Goal: Consume media (video, audio)

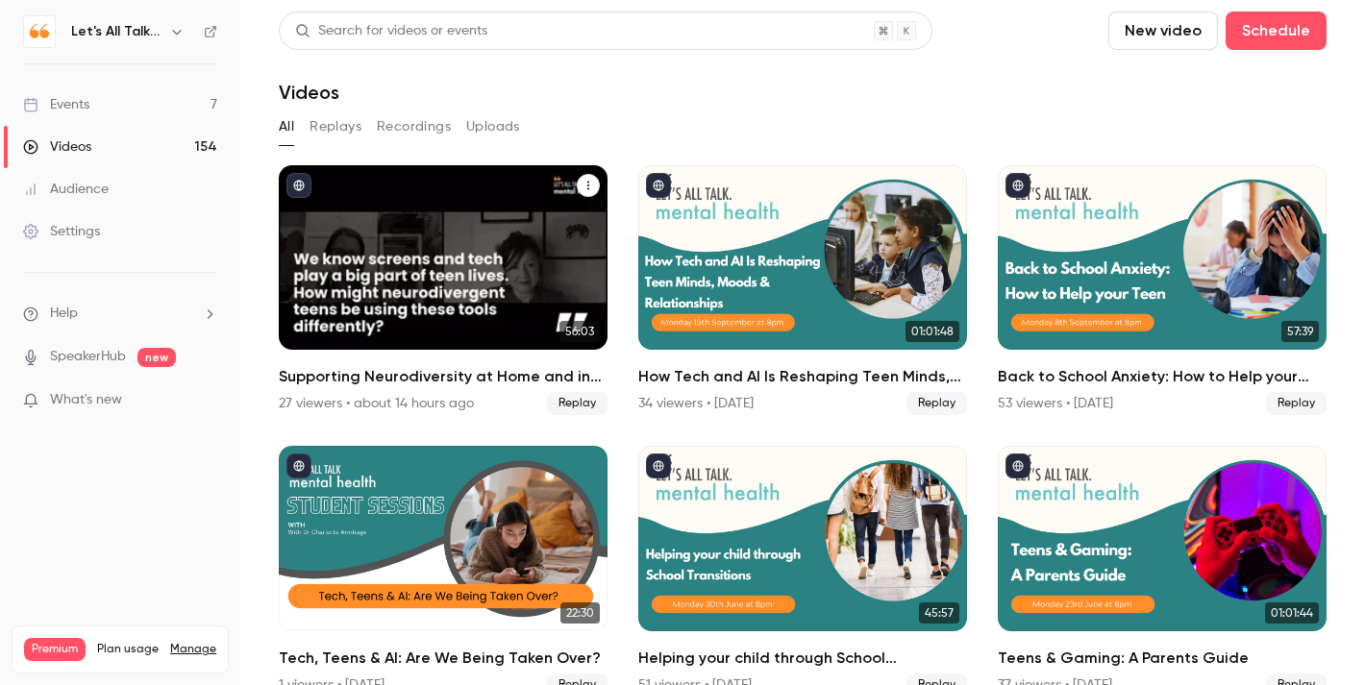
click at [507, 201] on div "Supporting Neurodiversity at Home and in School" at bounding box center [443, 257] width 329 height 185
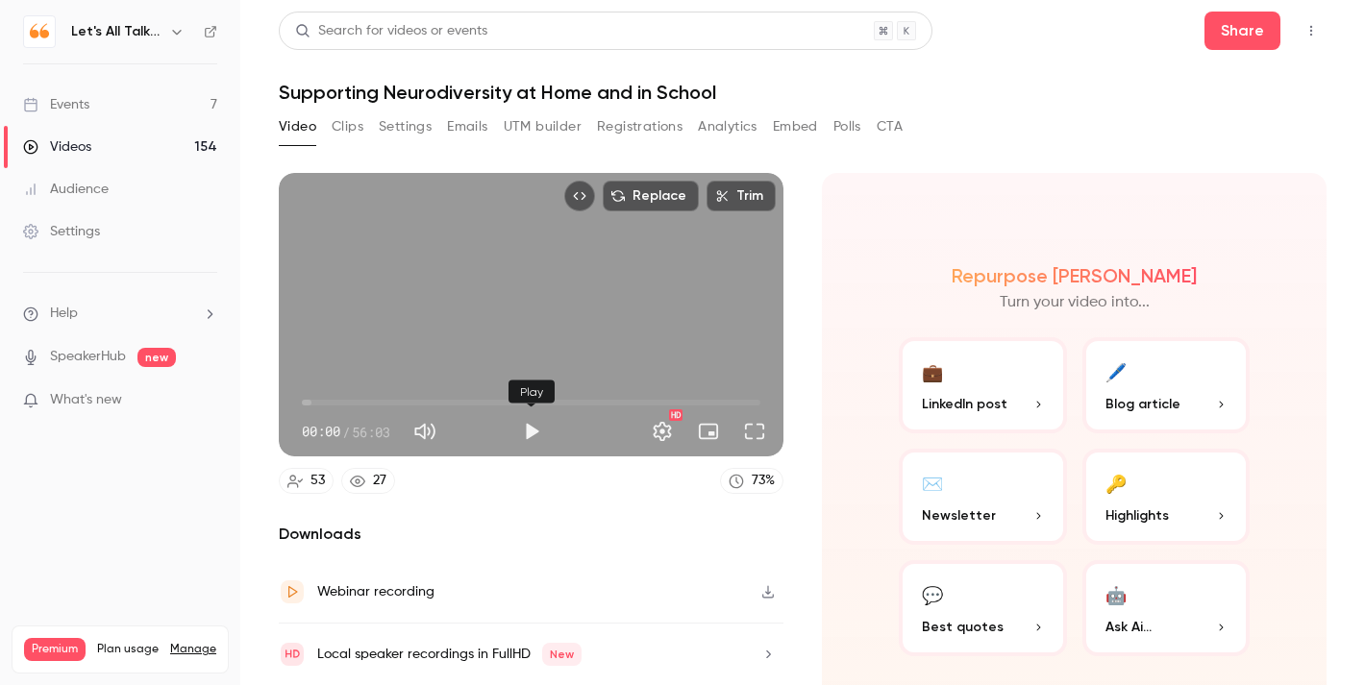
click at [534, 435] on button "Play" at bounding box center [531, 431] width 38 height 38
click at [324, 399] on span "02:42" at bounding box center [531, 402] width 459 height 31
click at [527, 429] on button "Pause" at bounding box center [531, 431] width 38 height 38
click at [527, 428] on button "Play" at bounding box center [531, 431] width 38 height 38
click at [527, 428] on button "Pause" at bounding box center [531, 431] width 38 height 38
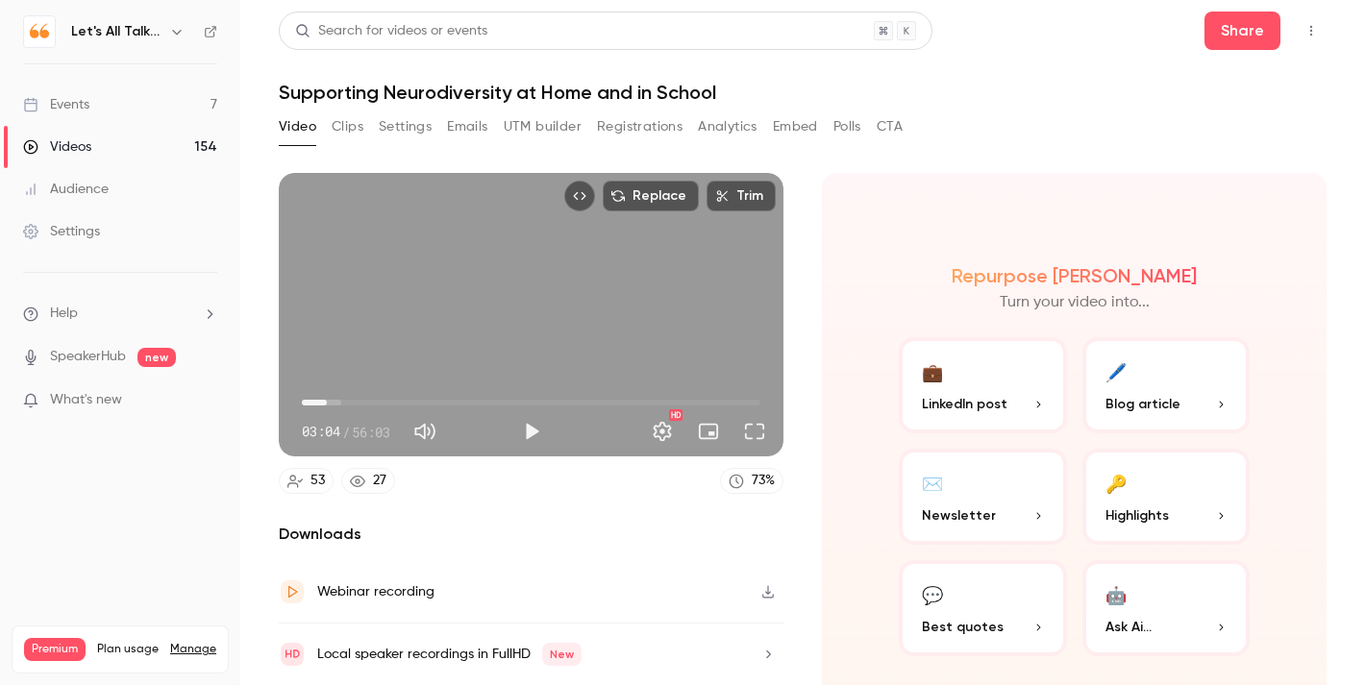
click at [1127, 385] on button "🖊️ Blog article" at bounding box center [1166, 385] width 168 height 96
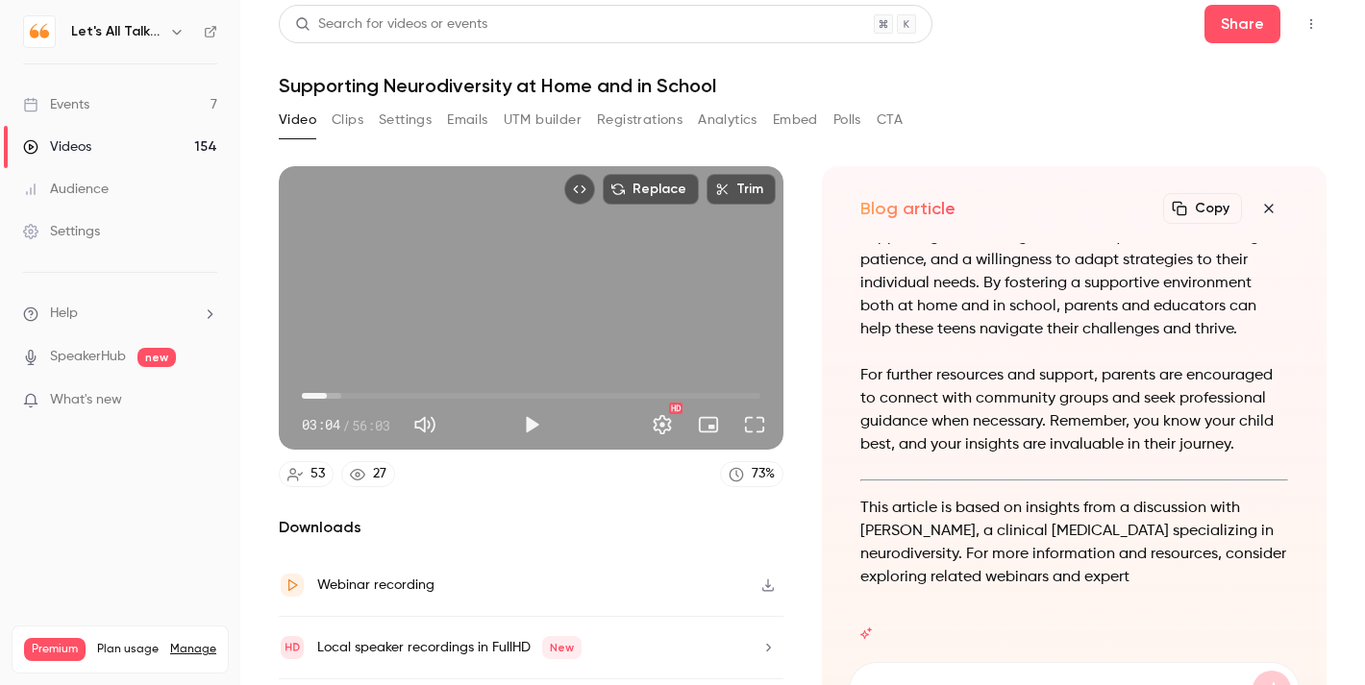
scroll to position [22, 0]
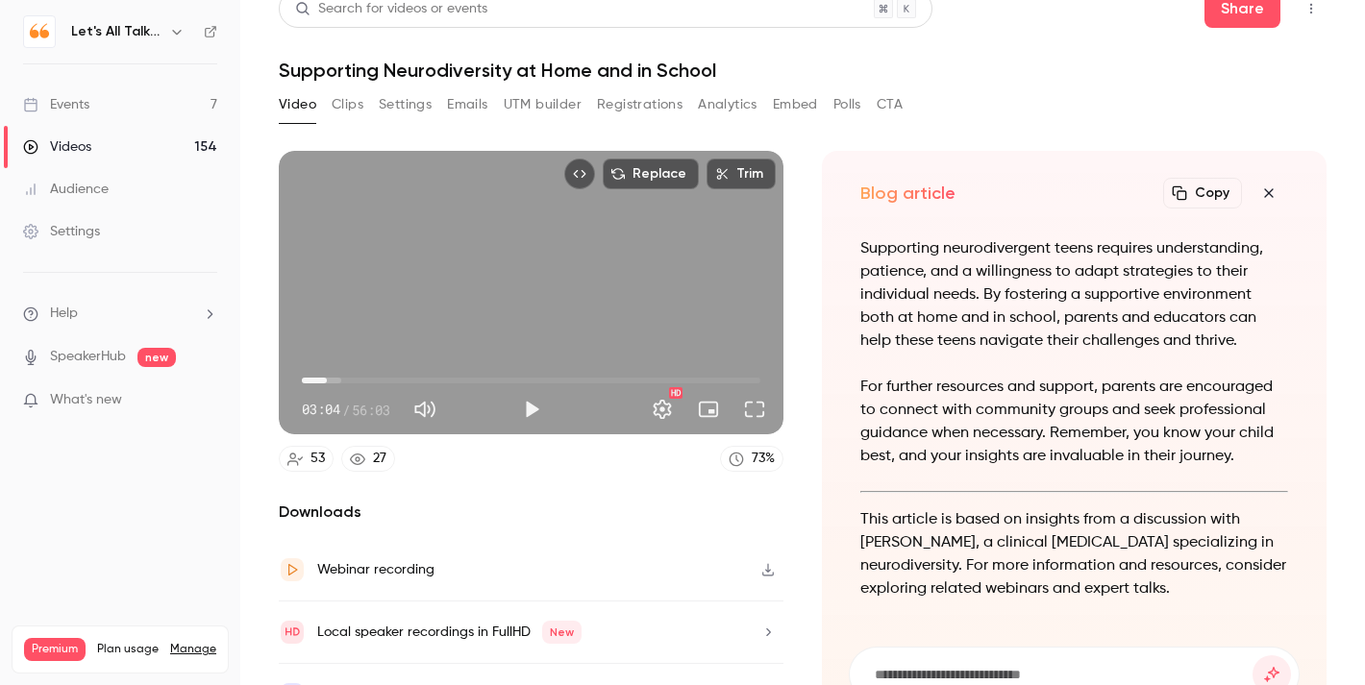
click at [1215, 186] on button "Copy" at bounding box center [1202, 193] width 79 height 31
click at [1272, 186] on icon "button" at bounding box center [1268, 193] width 23 height 15
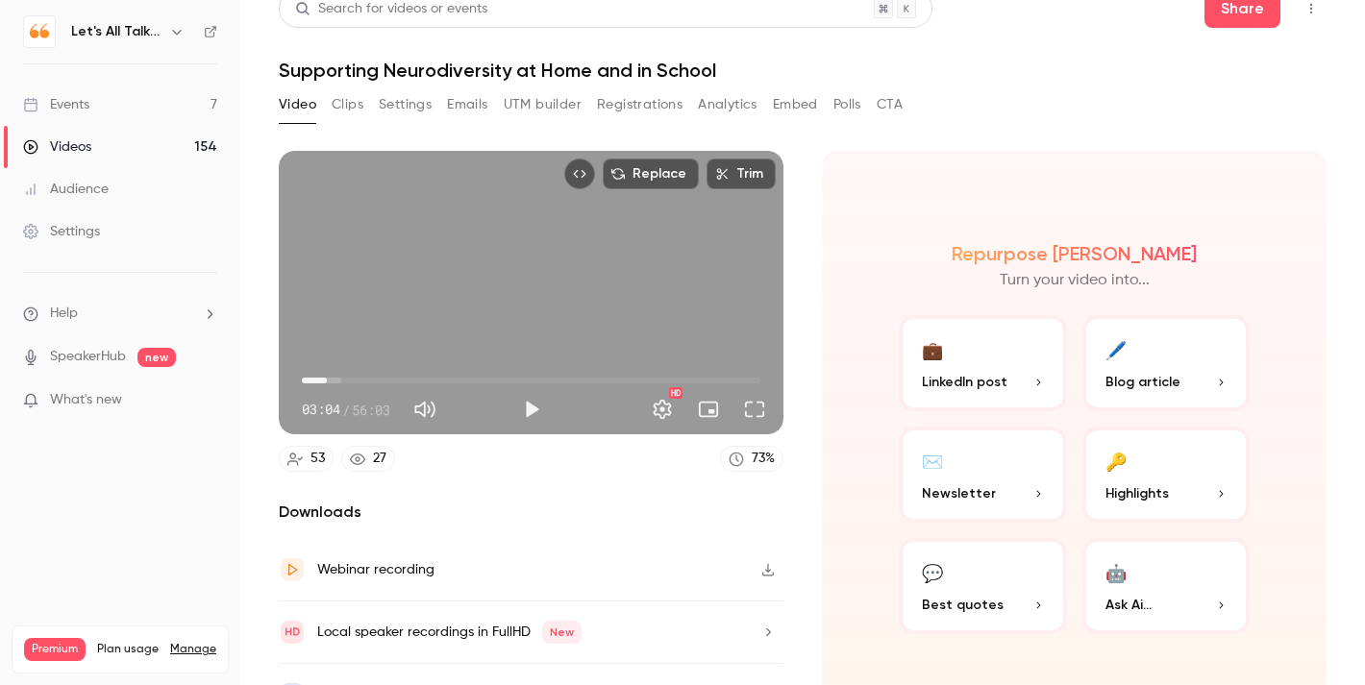
click at [998, 481] on button "✉️ Newsletter" at bounding box center [983, 475] width 168 height 96
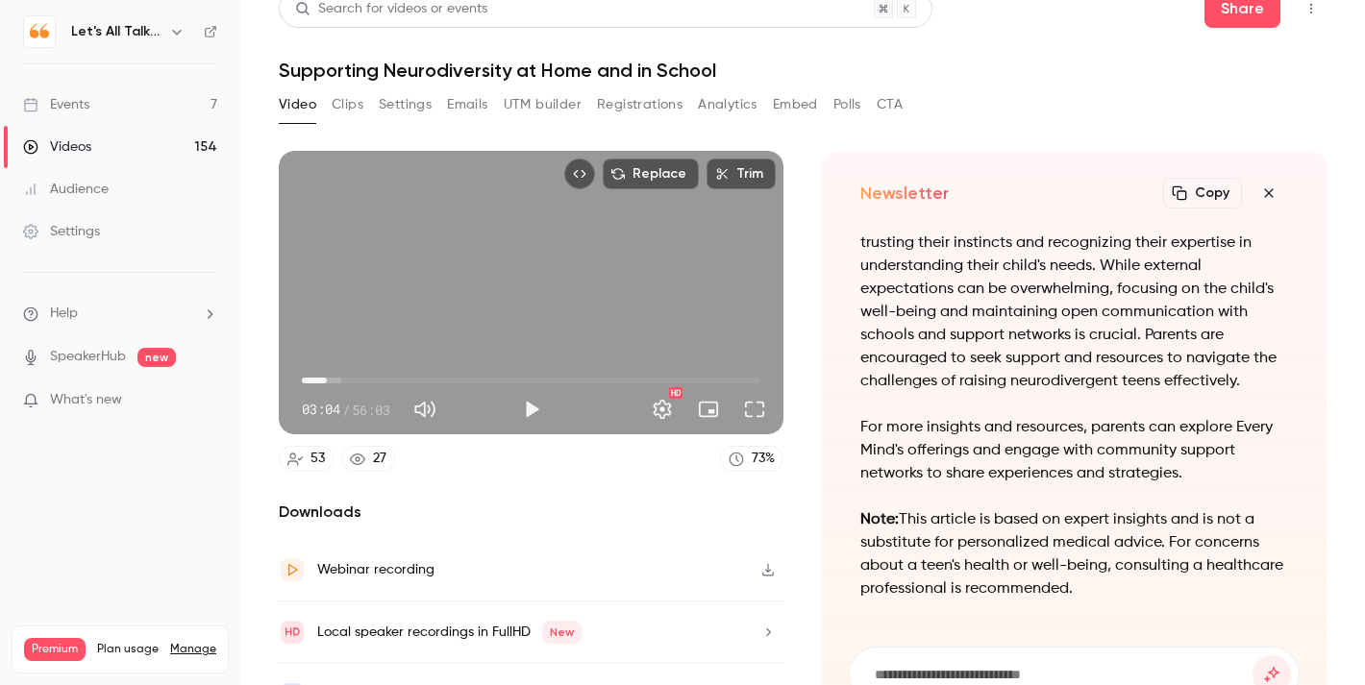
click at [1209, 198] on button "Copy" at bounding box center [1202, 193] width 79 height 31
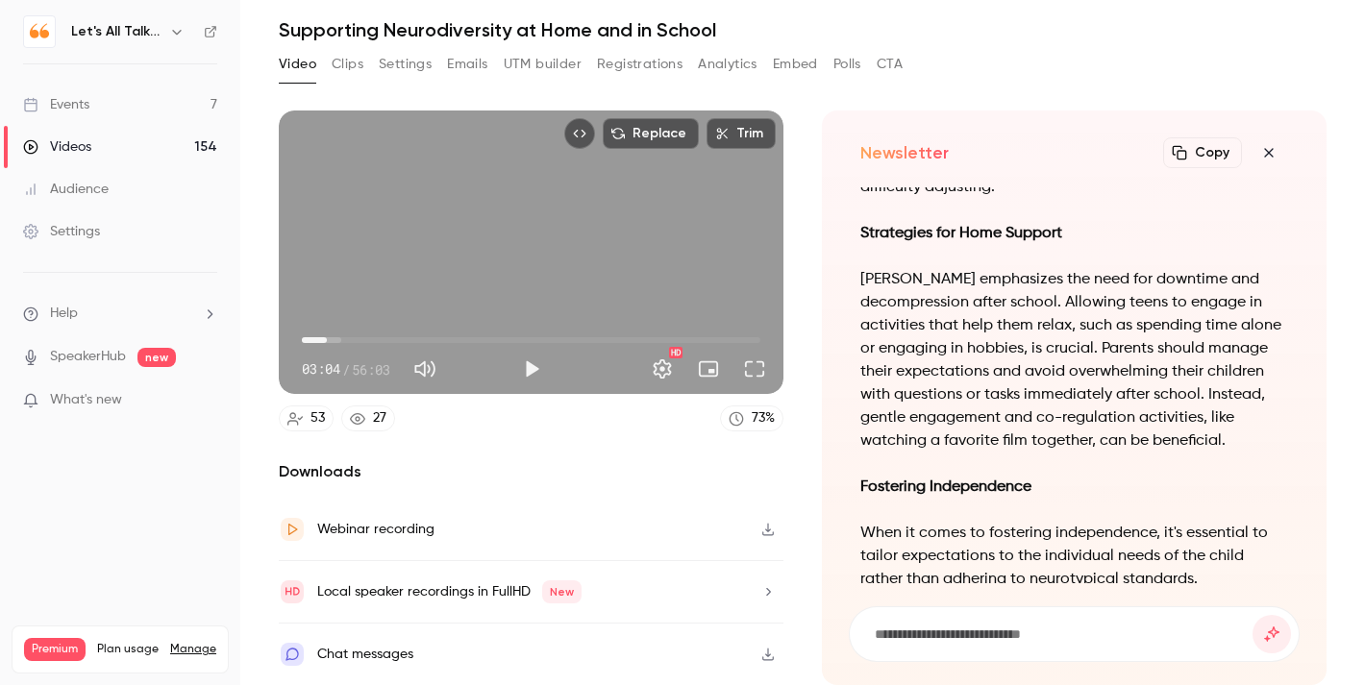
scroll to position [-1572, 0]
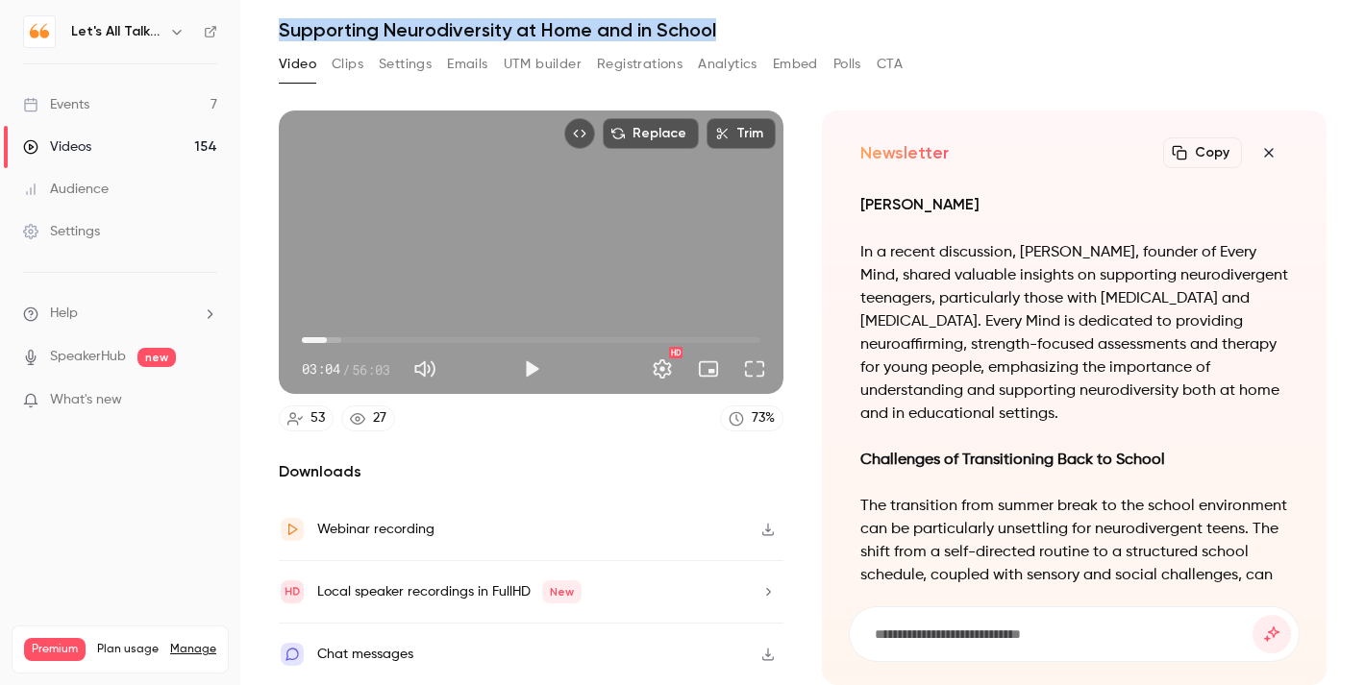
drag, startPoint x: 720, startPoint y: 33, endPoint x: 279, endPoint y: 30, distance: 441.2
click at [279, 29] on h1 "Supporting Neurodiversity at Home and in School" at bounding box center [803, 29] width 1048 height 23
copy h1 "Supporting Neurodiversity at Home and in School"
type input "*****"
click at [414, 62] on button "Settings" at bounding box center [405, 64] width 53 height 31
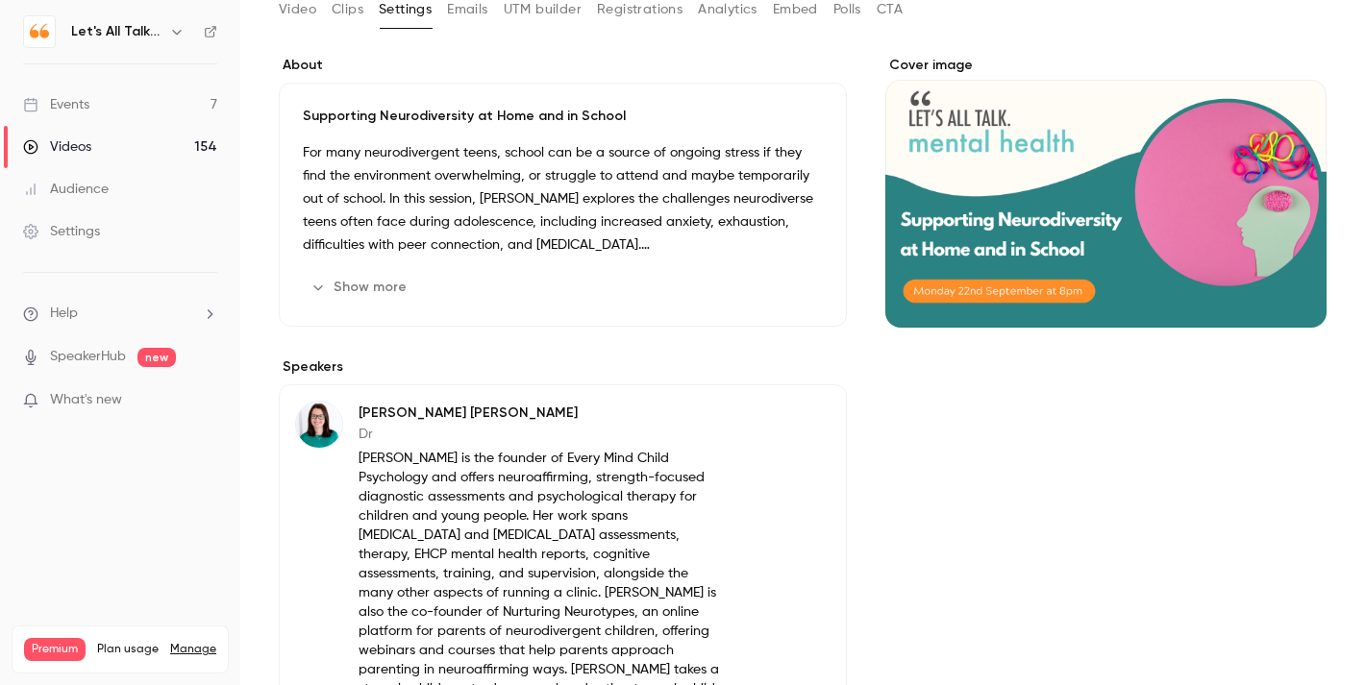
scroll to position [236, 0]
